Goal: Task Accomplishment & Management: Manage account settings

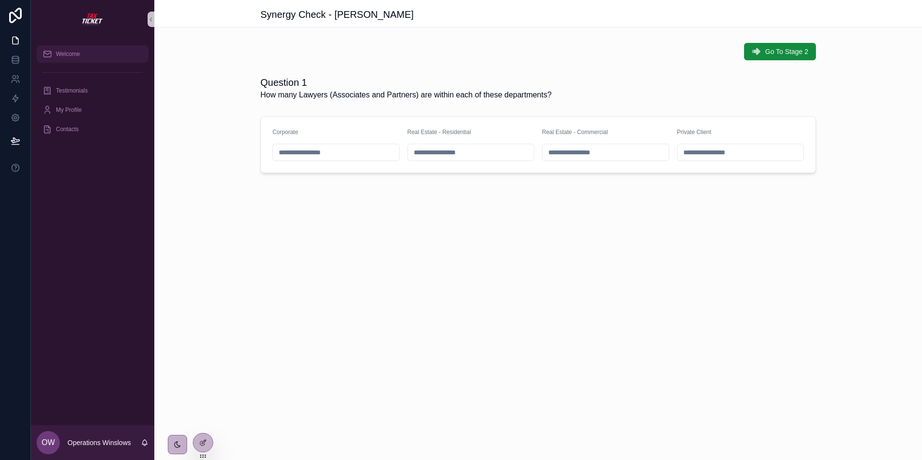
click at [80, 55] on span "Welcome" at bounding box center [68, 54] width 24 height 8
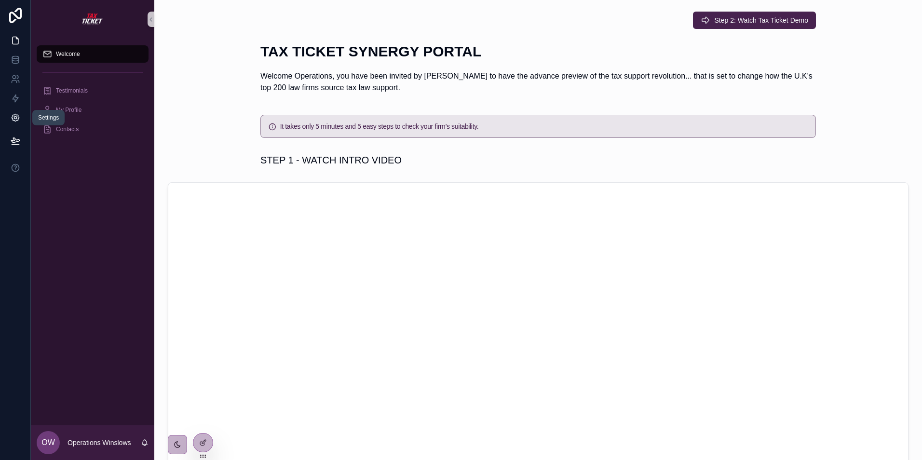
click at [13, 116] on icon at bounding box center [16, 118] width 10 height 10
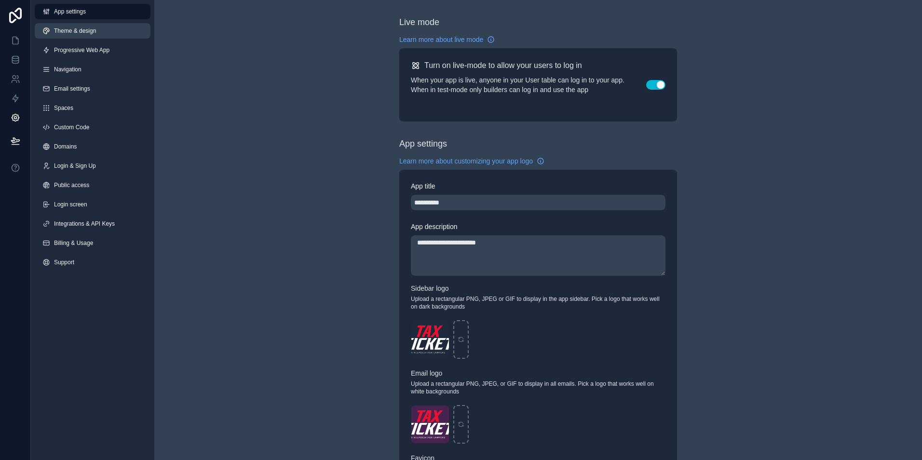
click at [85, 35] on link "Theme & design" at bounding box center [93, 30] width 116 height 15
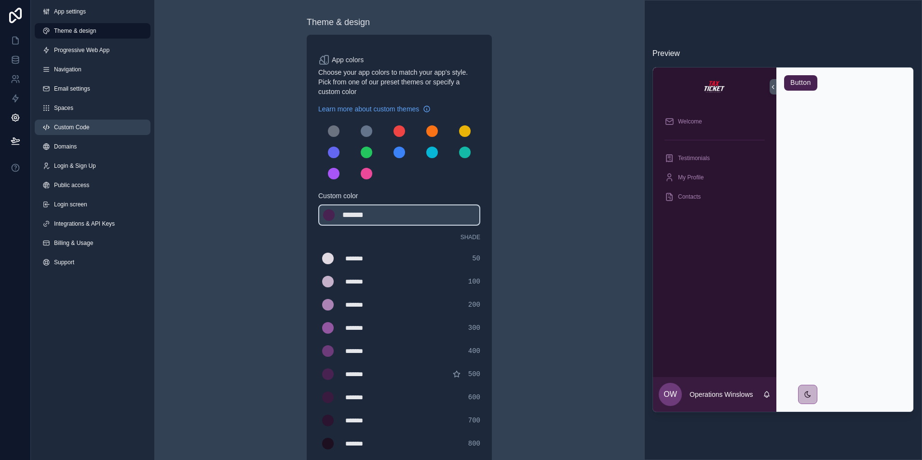
click at [74, 127] on span "Custom Code" at bounding box center [71, 127] width 35 height 8
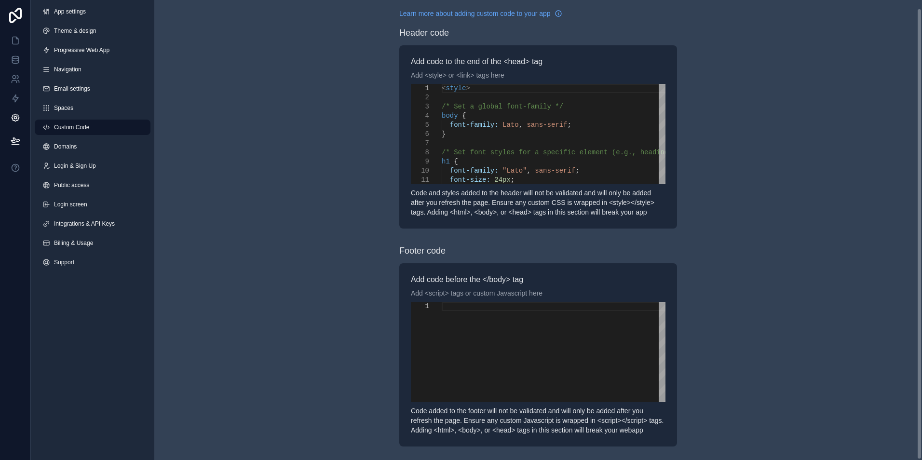
scroll to position [9, 0]
click at [21, 13] on icon at bounding box center [15, 15] width 13 height 15
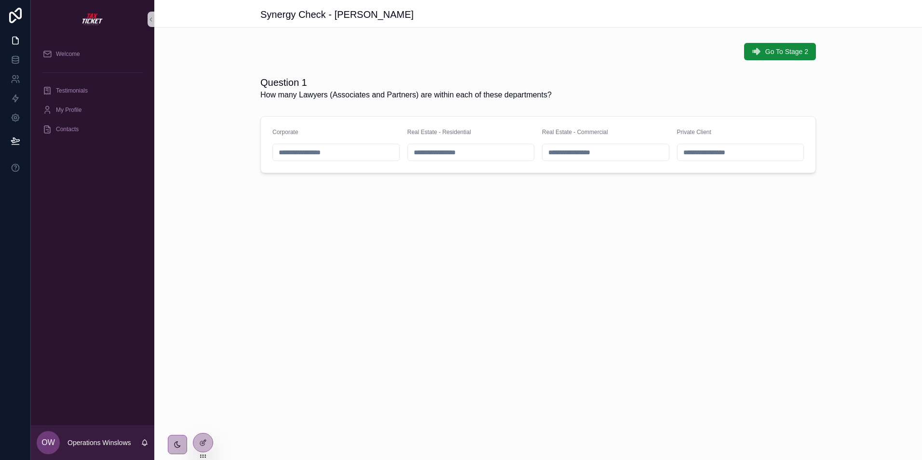
drag, startPoint x: 11, startPoint y: 15, endPoint x: 104, endPoint y: 42, distance: 96.7
click at [11, 15] on icon at bounding box center [15, 15] width 19 height 15
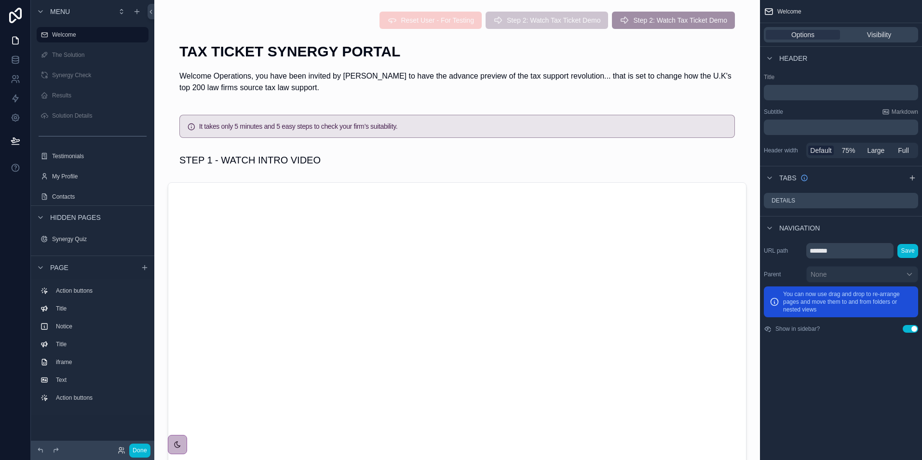
click at [15, 6] on link at bounding box center [15, 15] width 31 height 31
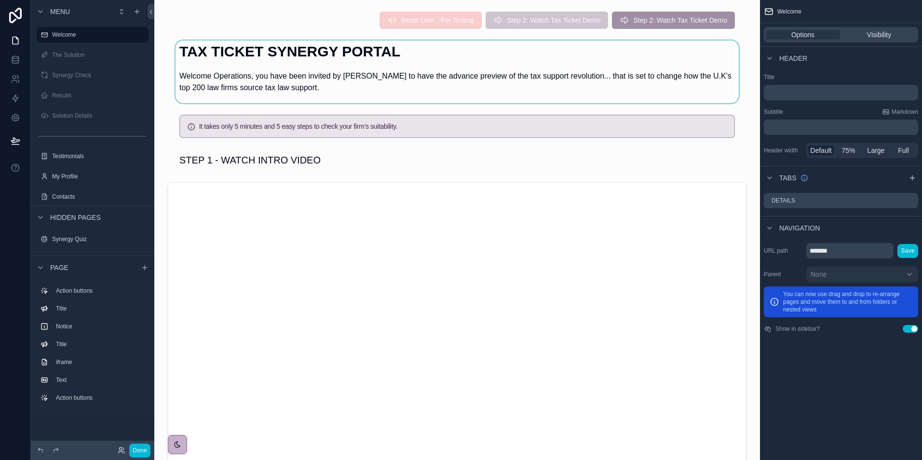
click at [352, 82] on div "scrollable content" at bounding box center [457, 71] width 590 height 63
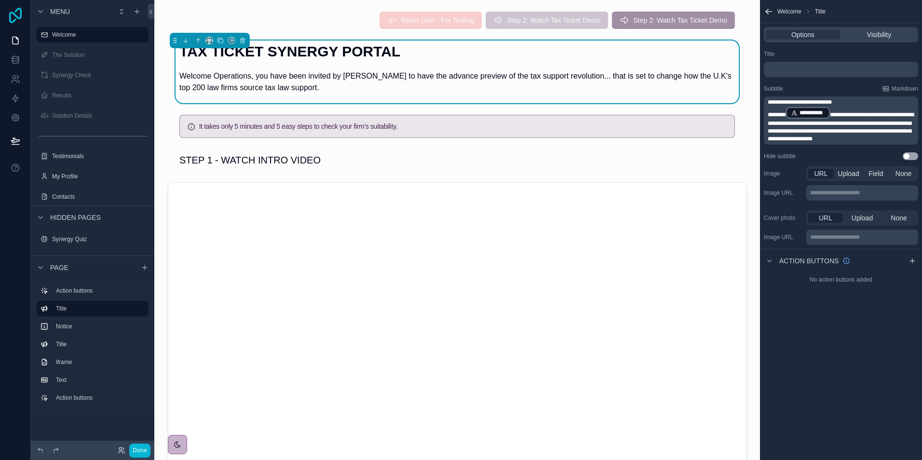
click at [10, 10] on icon at bounding box center [15, 15] width 19 height 15
